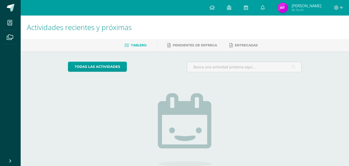
click at [284, 9] on img at bounding box center [282, 8] width 10 height 10
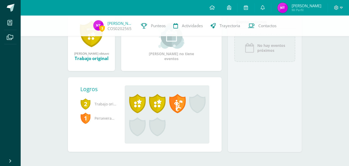
scroll to position [85, 0]
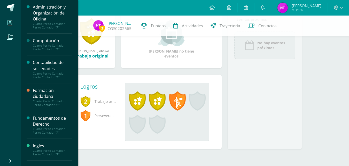
click at [11, 23] on icon at bounding box center [9, 22] width 5 height 5
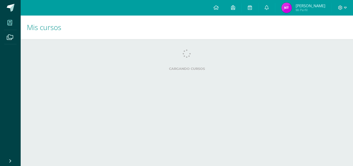
click at [36, 83] on html "Mis cursos Archivos Cerrar panel Administración y Organización de Oficina Cuart…" at bounding box center [176, 41] width 353 height 83
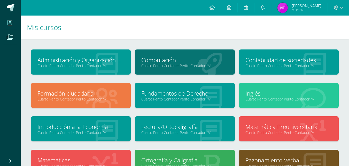
click at [87, 56] on link "Administración y Organización de Oficina" at bounding box center [80, 60] width 87 height 8
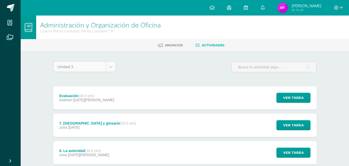
click at [110, 64] on body "Mis cursos Archivos Cerrar panel Administración y Organización de Oficina Cuart…" at bounding box center [174, 167] width 349 height 335
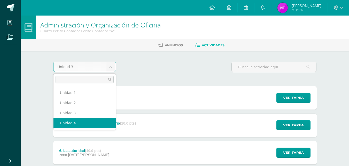
select select "Unidad 4"
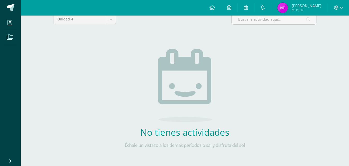
scroll to position [57, 0]
